Goal: Transaction & Acquisition: Subscribe to service/newsletter

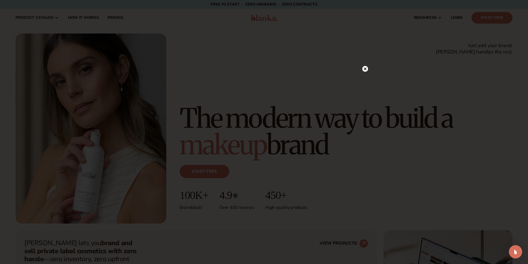
click at [365, 71] on circle at bounding box center [365, 69] width 6 height 6
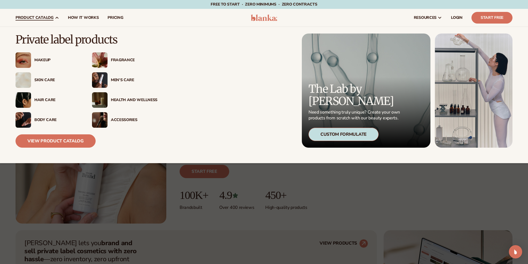
click at [42, 19] on span "product catalog" at bounding box center [35, 18] width 38 height 4
click at [40, 59] on div "Makeup" at bounding box center [57, 60] width 47 height 5
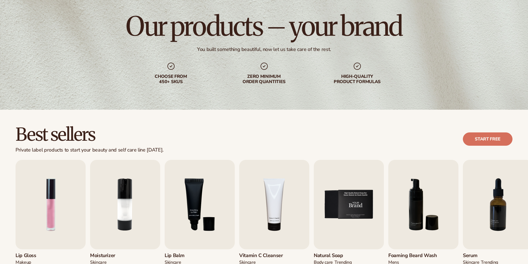
scroll to position [92, 0]
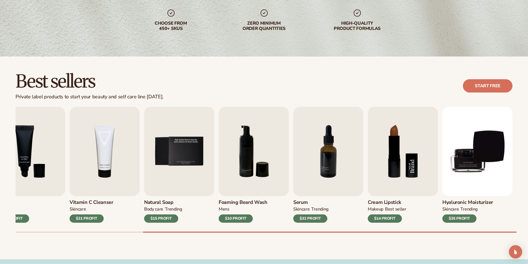
click at [389, 149] on img "8 / 9" at bounding box center [403, 152] width 70 height 90
click at [395, 150] on img "8 / 9" at bounding box center [403, 152] width 70 height 90
click at [387, 218] on div "$14 PROFIT" at bounding box center [385, 219] width 34 height 8
click at [384, 218] on div "$14 PROFIT" at bounding box center [385, 219] width 34 height 8
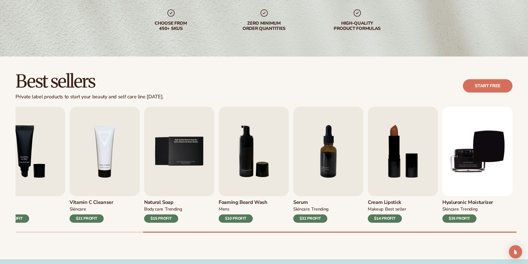
click at [240, 209] on div "mens" at bounding box center [243, 211] width 49 height 8
click at [245, 177] on img "6 / 9" at bounding box center [254, 152] width 70 height 90
click at [154, 162] on img "5 / 9" at bounding box center [179, 152] width 70 height 90
click at [99, 147] on img "4 / 9" at bounding box center [105, 152] width 70 height 90
click at [62, 146] on img "3 / 9" at bounding box center [30, 152] width 70 height 90
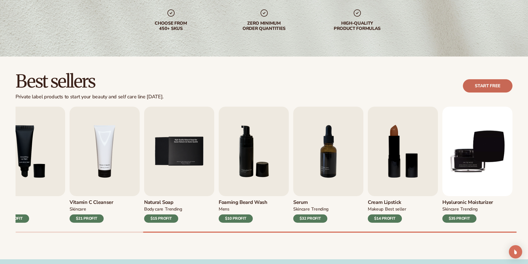
click at [494, 86] on link "Start free" at bounding box center [488, 85] width 50 height 13
